Goal: Task Accomplishment & Management: Use online tool/utility

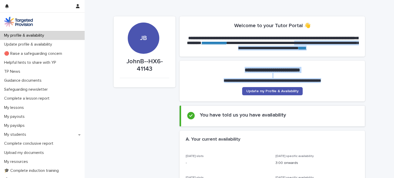
drag, startPoint x: 393, startPoint y: 42, endPoint x: 393, endPoint y: 91, distance: 49.7
click at [346, 89] on section "**********" at bounding box center [271, 81] width 185 height 41
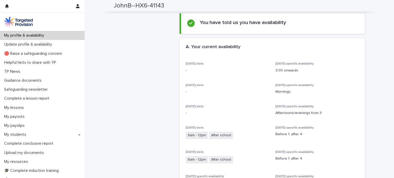
scroll to position [92, 0]
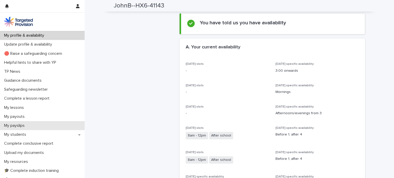
click at [17, 125] on p "My payslips" at bounding box center [15, 125] width 27 height 5
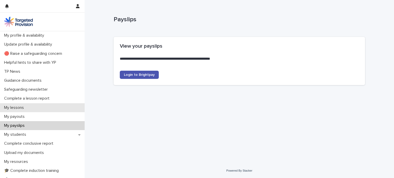
click at [12, 107] on p "My lessons" at bounding box center [15, 107] width 26 height 5
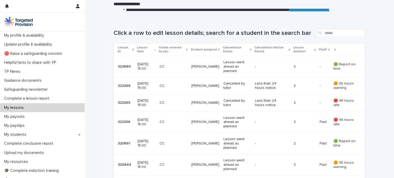
scroll to position [72, 0]
click at [262, 29] on h1 "Click a row to edit lesson details; search for a student in the search bar" at bounding box center [214, 32] width 200 height 7
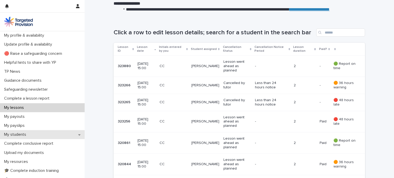
click at [19, 137] on p "My students" at bounding box center [16, 134] width 28 height 5
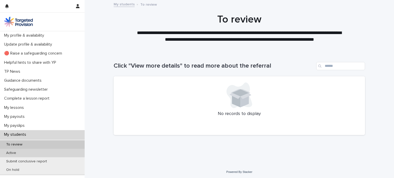
click at [9, 154] on p "Active" at bounding box center [11, 153] width 18 height 4
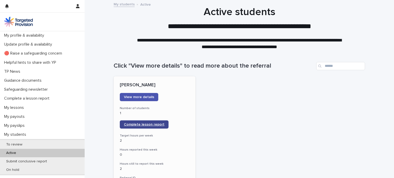
click at [143, 124] on span "Complete lesson report" at bounding box center [144, 125] width 41 height 4
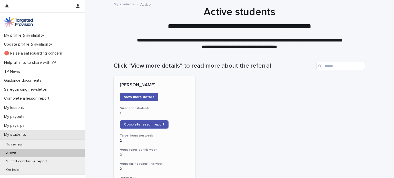
click at [8, 135] on p "My students" at bounding box center [16, 134] width 28 height 5
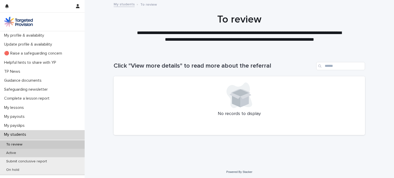
click at [11, 152] on p "Active" at bounding box center [11, 153] width 18 height 4
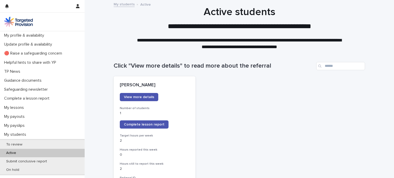
click at [10, 152] on p "Active" at bounding box center [11, 153] width 18 height 4
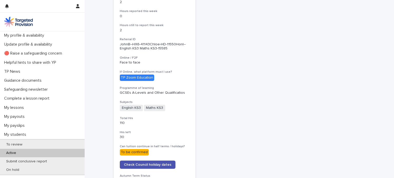
scroll to position [140, 0]
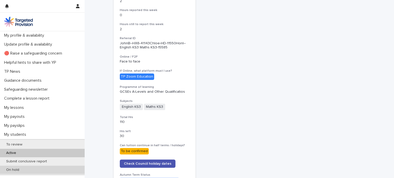
click at [14, 168] on p "On hold" at bounding box center [12, 170] width 21 height 4
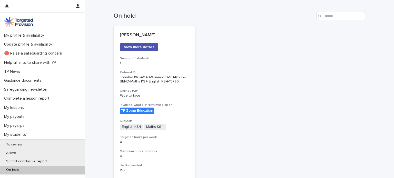
scroll to position [50, 0]
click at [133, 48] on span "View more details" at bounding box center [139, 47] width 30 height 4
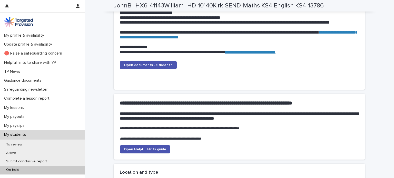
scroll to position [605, 0]
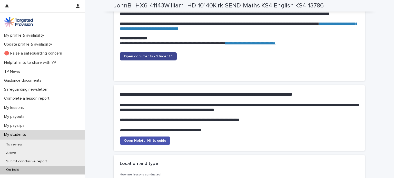
click at [139, 55] on span "Open documents - Student 1" at bounding box center [148, 57] width 49 height 4
click at [140, 58] on link "Open documents - Student 1" at bounding box center [148, 56] width 57 height 8
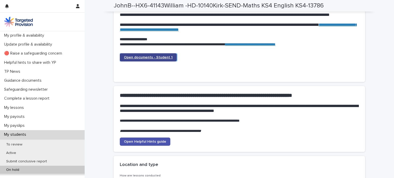
scroll to position [615, 0]
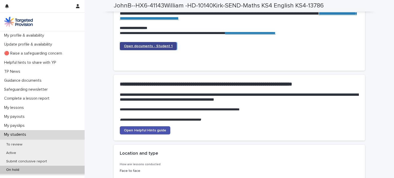
click at [151, 47] on span "Open documents - Student 1" at bounding box center [148, 46] width 49 height 4
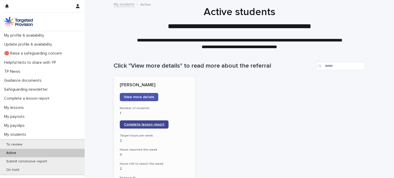
click at [149, 124] on span "Complete lesson report" at bounding box center [144, 125] width 41 height 4
click at [154, 124] on span "Complete lesson report" at bounding box center [144, 125] width 41 height 4
